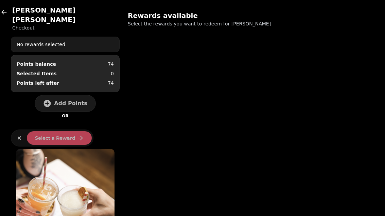
click at [2, 14] on icon "button" at bounding box center [4, 12] width 7 height 7
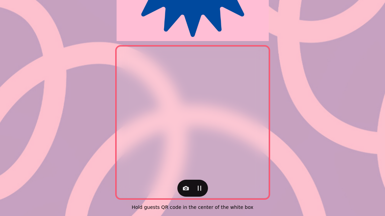
scroll to position [140, 0]
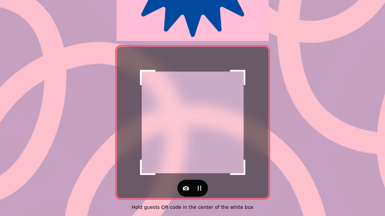
click at [187, 186] on icon "button" at bounding box center [186, 188] width 6 height 4
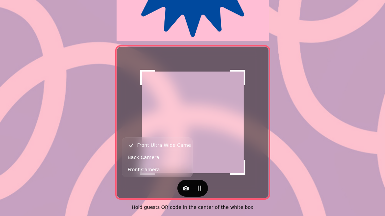
click at [162, 159] on button "Back Camera" at bounding box center [157, 157] width 67 height 12
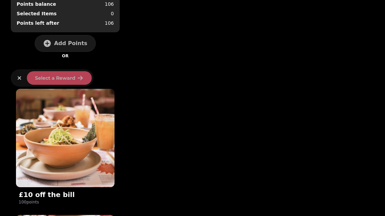
scroll to position [48, 0]
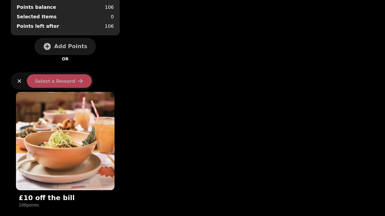
click at [78, 164] on img at bounding box center [65, 141] width 98 height 98
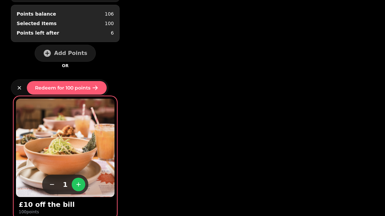
click at [83, 92] on button "Redeem for 100 points" at bounding box center [67, 88] width 80 height 14
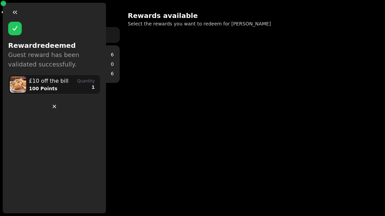
scroll to position [0, 0]
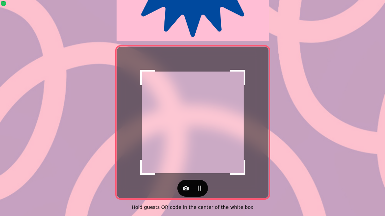
scroll to position [140, 0]
click at [179, 184] on button "button" at bounding box center [186, 189] width 14 height 14
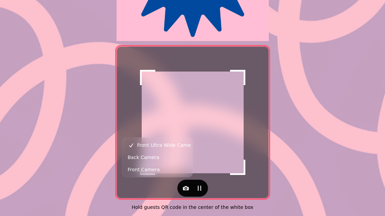
click at [133, 158] on span "Back Camera" at bounding box center [144, 157] width 32 height 8
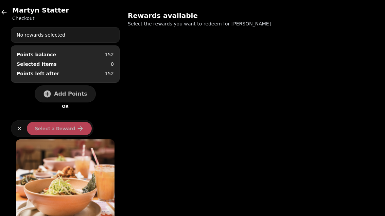
click at [54, 92] on button "Add Points" at bounding box center [65, 94] width 61 height 17
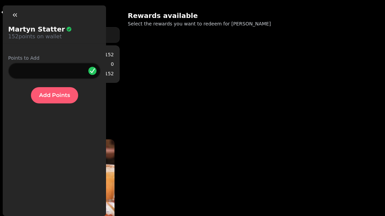
click at [61, 97] on span "Add Points" at bounding box center [54, 95] width 31 height 5
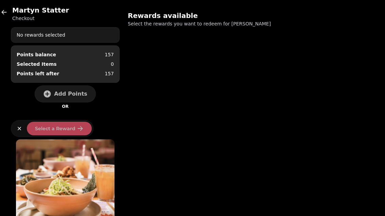
click at [67, 95] on span "Add Points" at bounding box center [70, 93] width 33 height 5
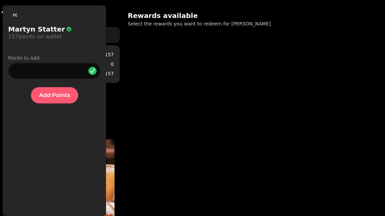
click at [65, 97] on span "Add Points" at bounding box center [54, 95] width 31 height 5
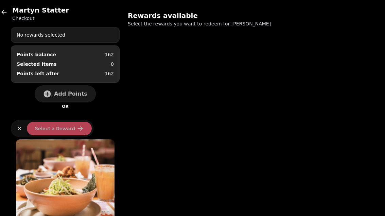
click at [69, 94] on span "Add Points" at bounding box center [70, 93] width 33 height 5
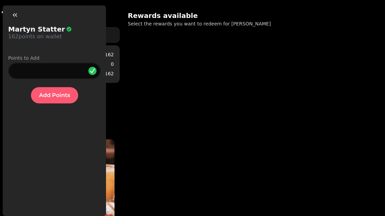
click at [63, 97] on span "Add Points" at bounding box center [54, 95] width 31 height 5
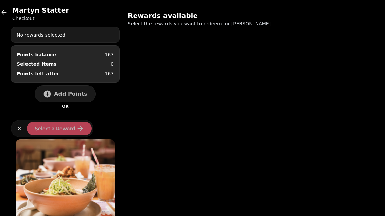
click at [10, 15] on button "button" at bounding box center [4, 12] width 14 height 14
